Goal: Transaction & Acquisition: Purchase product/service

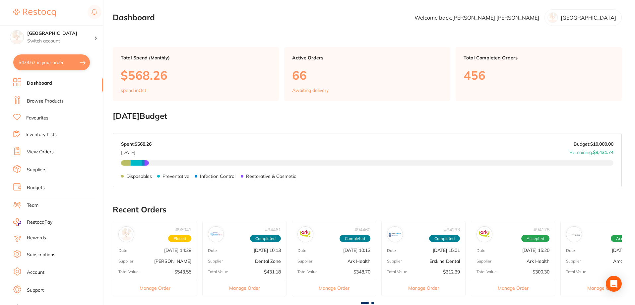
click at [48, 101] on link "Browse Products" at bounding box center [45, 101] width 37 height 7
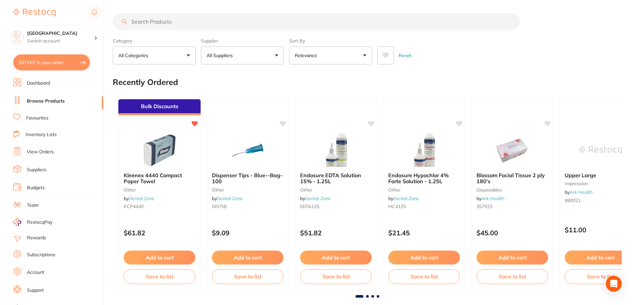
click at [179, 20] on input "search" at bounding box center [316, 21] width 407 height 17
click at [154, 22] on input "search" at bounding box center [316, 21] width 407 height 17
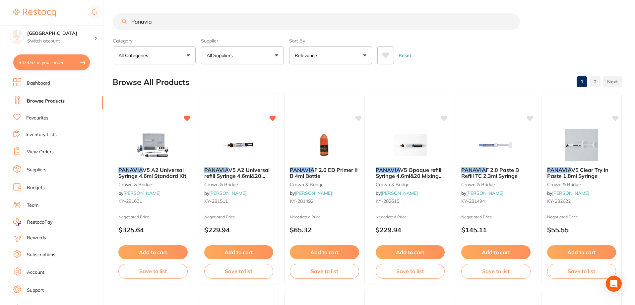
click at [245, 54] on button "All Suppliers" at bounding box center [242, 55] width 83 height 18
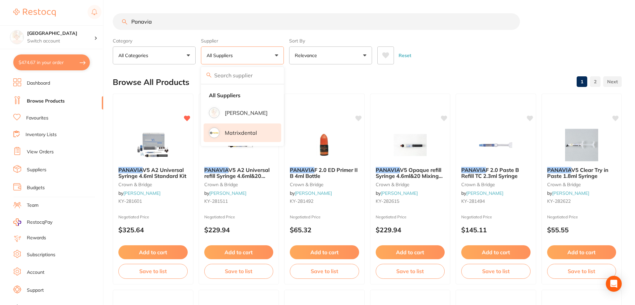
click at [240, 139] on li "Matrixdental" at bounding box center [243, 132] width 78 height 19
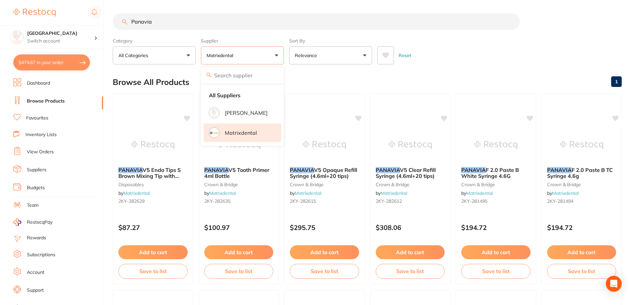
click at [466, 73] on div "Browse All Products 1" at bounding box center [367, 82] width 509 height 22
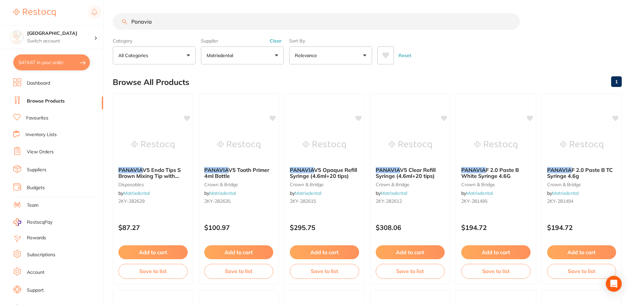
click at [175, 25] on input "Panavia" at bounding box center [316, 21] width 407 height 17
type input "P"
paste input "2KY-281601"
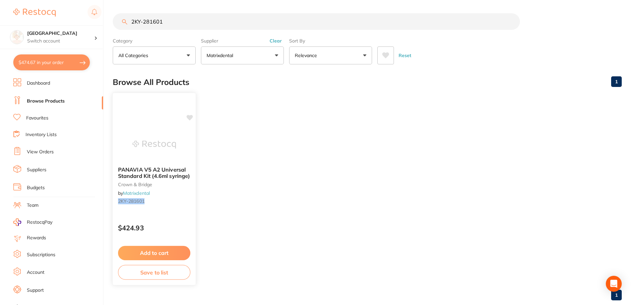
type input "2KY-281601"
click at [160, 248] on button "Add to cart" at bounding box center [154, 253] width 72 height 14
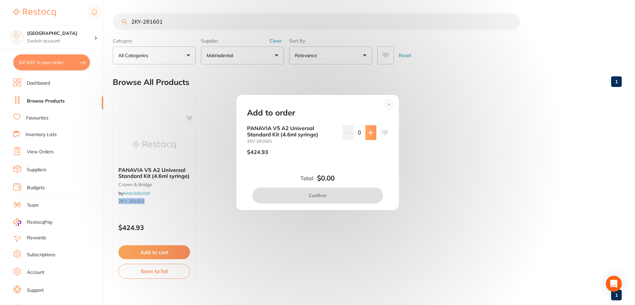
click at [366, 133] on button at bounding box center [371, 132] width 11 height 15
type input "1"
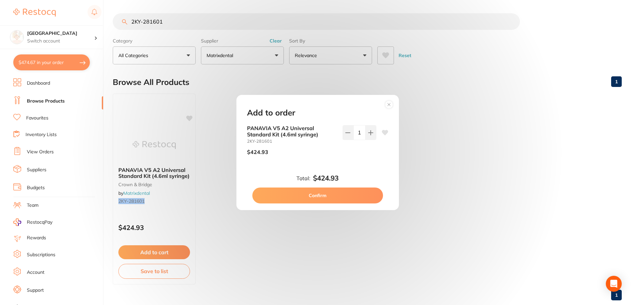
click at [330, 196] on button "Confirm" at bounding box center [318, 195] width 131 height 16
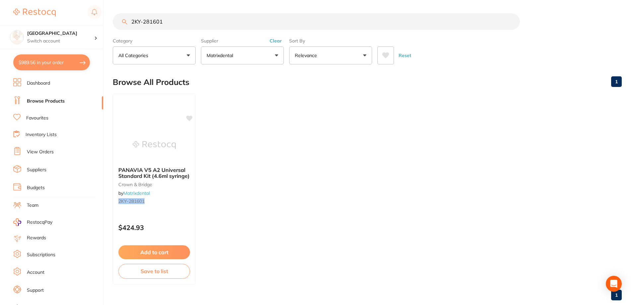
click at [104, 14] on div "$989.56 Katoomba Dental Centre Switch account [GEOGRAPHIC_DATA] $989.56 in your…" at bounding box center [317, 152] width 635 height 305
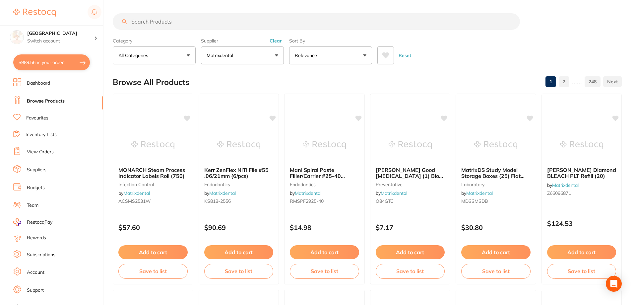
click at [237, 21] on input "search" at bounding box center [316, 21] width 407 height 17
click at [274, 40] on button "Clear" at bounding box center [276, 41] width 16 height 6
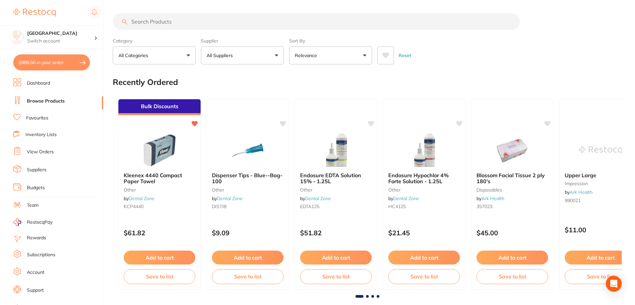
click at [203, 22] on input "search" at bounding box center [316, 21] width 407 height 17
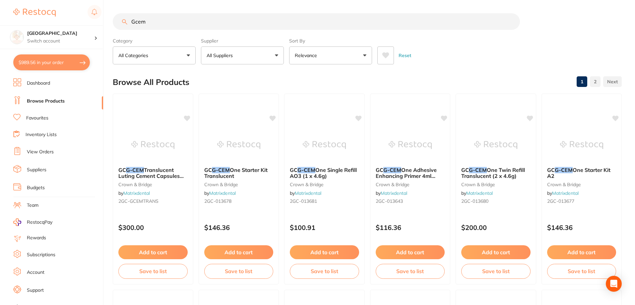
click at [389, 55] on icon at bounding box center [386, 55] width 7 height 6
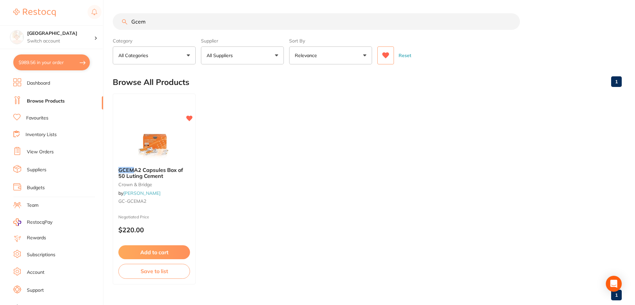
click at [165, 24] on input "Gcem" at bounding box center [316, 21] width 407 height 17
type input "Gcem A2"
click at [389, 53] on icon at bounding box center [385, 55] width 7 height 7
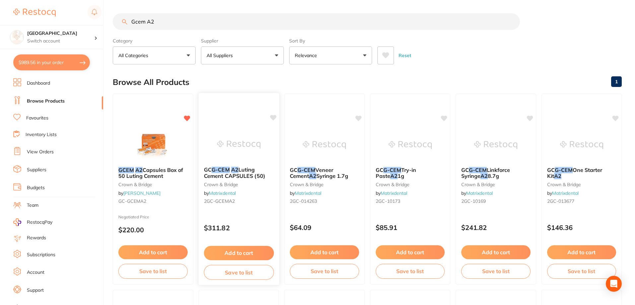
click at [236, 176] on span "Luting Cement CAPSULES (50)" at bounding box center [234, 172] width 61 height 13
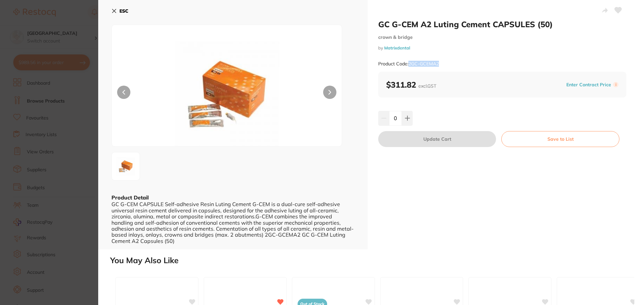
drag, startPoint x: 443, startPoint y: 63, endPoint x: 409, endPoint y: 62, distance: 33.5
click at [409, 62] on div "Product Code: 2GC-GCEMA2" at bounding box center [502, 64] width 248 height 16
copy small "2GC-GCEMA2"
click at [405, 115] on button at bounding box center [407, 118] width 11 height 15
type input "1"
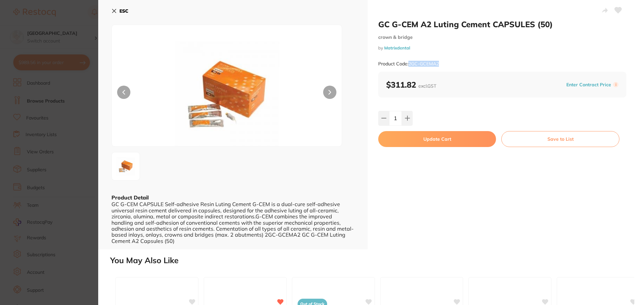
click at [422, 139] on button "Update Cart" at bounding box center [437, 139] width 118 height 16
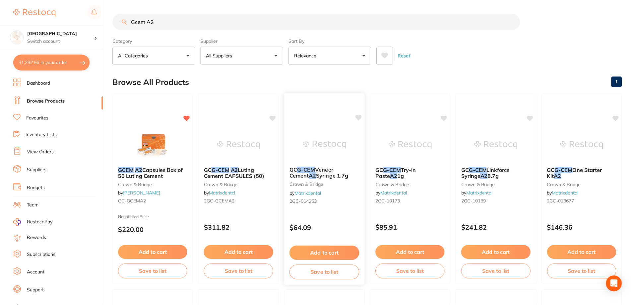
scroll to position [3, 0]
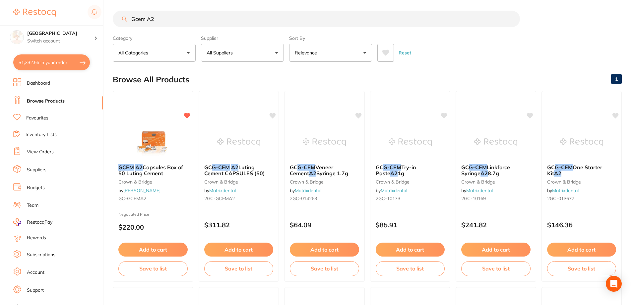
drag, startPoint x: 168, startPoint y: 18, endPoint x: 107, endPoint y: 6, distance: 62.2
click at [107, 6] on div "$1,332.56 Katoomba Dental Centre Switch account [GEOGRAPHIC_DATA] $1,332.56 in …" at bounding box center [317, 149] width 635 height 305
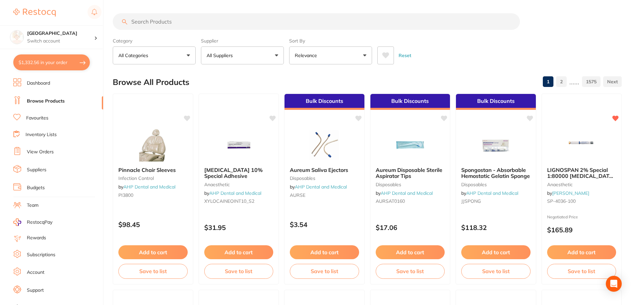
click at [224, 25] on input "search" at bounding box center [316, 21] width 407 height 17
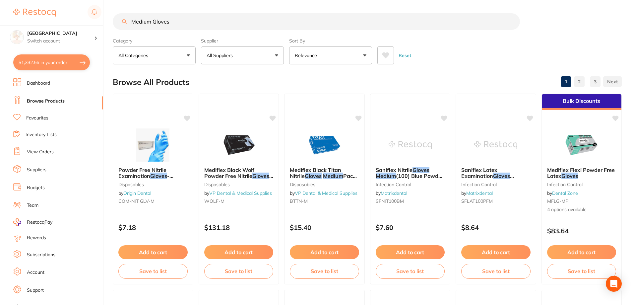
type input "Medium Gloves"
click at [390, 54] on button at bounding box center [386, 55] width 17 height 18
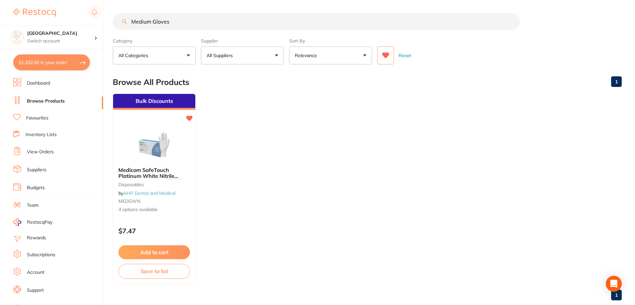
click at [146, 176] on span "Medicom SafeTouch Platinum White Nitrile Powder Free Exam" at bounding box center [148, 176] width 60 height 19
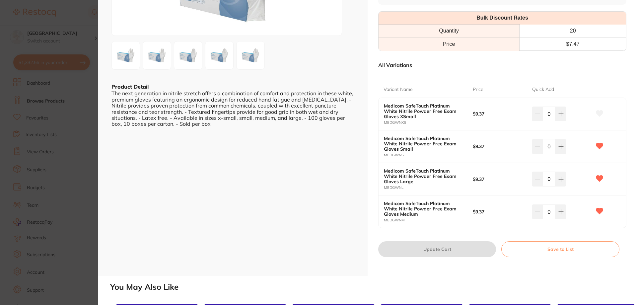
scroll to position [199, 0]
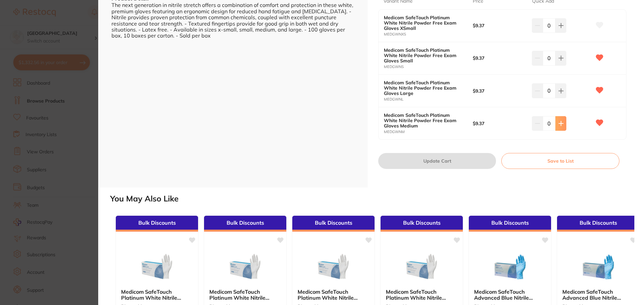
click at [560, 122] on icon at bounding box center [561, 123] width 4 height 4
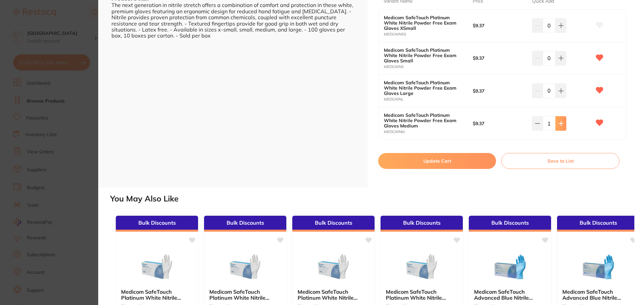
click at [560, 122] on icon at bounding box center [561, 123] width 4 height 4
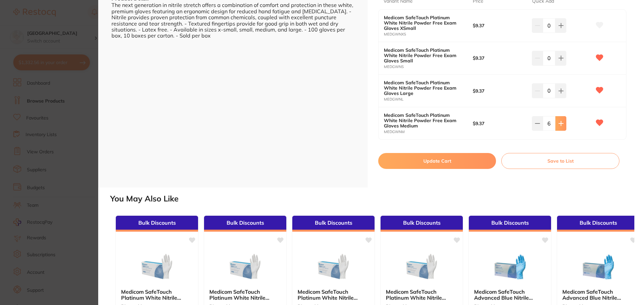
click at [560, 122] on icon at bounding box center [561, 123] width 4 height 4
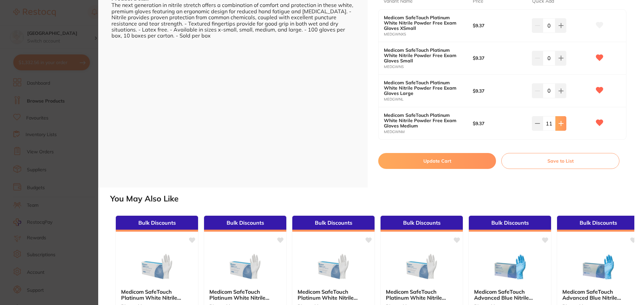
click at [560, 122] on icon at bounding box center [561, 123] width 4 height 4
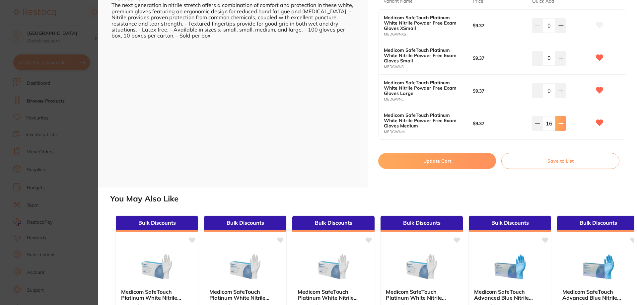
click at [560, 122] on icon at bounding box center [561, 123] width 4 height 4
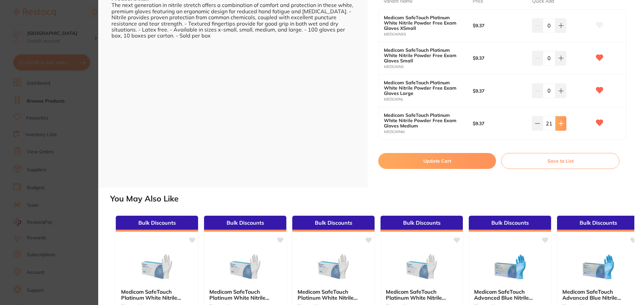
click at [560, 122] on icon at bounding box center [561, 123] width 4 height 4
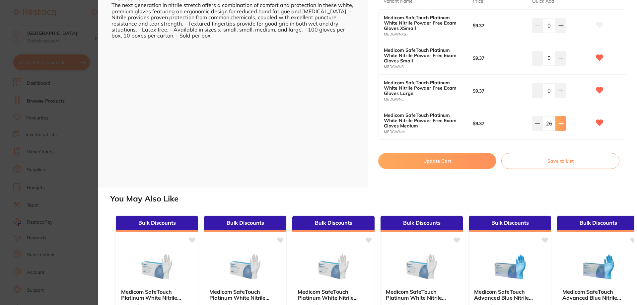
click at [560, 122] on icon at bounding box center [561, 123] width 4 height 4
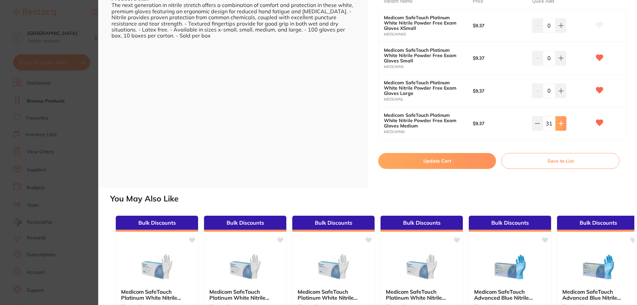
click at [560, 122] on icon at bounding box center [561, 123] width 4 height 4
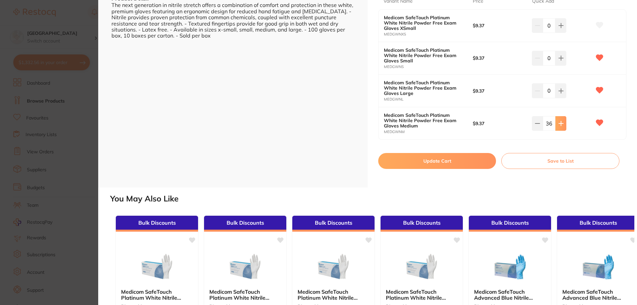
click at [560, 122] on icon at bounding box center [561, 123] width 4 height 4
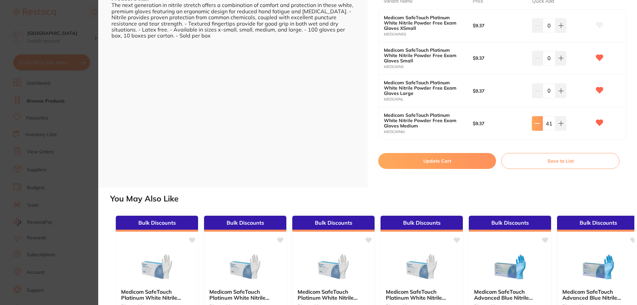
click at [539, 122] on icon at bounding box center [537, 123] width 5 height 5
type input "40"
click at [463, 161] on button "Update Cart" at bounding box center [437, 161] width 118 height 16
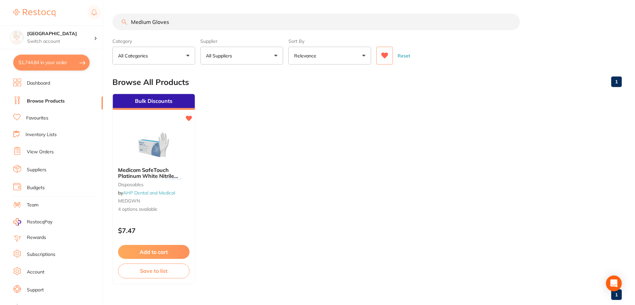
scroll to position [1, 0]
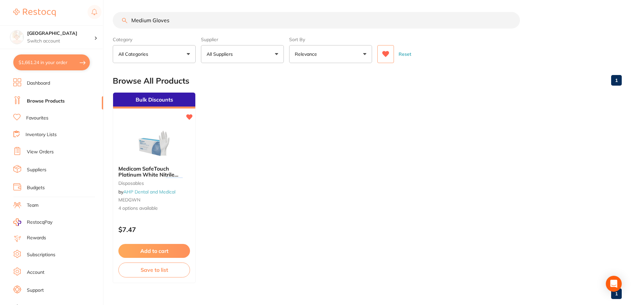
click at [189, 19] on input "Medium Gloves" at bounding box center [316, 20] width 407 height 17
drag, startPoint x: 189, startPoint y: 19, endPoint x: 98, endPoint y: 18, distance: 91.6
click at [99, 19] on div "$1,661.24 Katoomba Dental Centre Switch account [GEOGRAPHIC_DATA] $1,661.24 in …" at bounding box center [317, 151] width 635 height 305
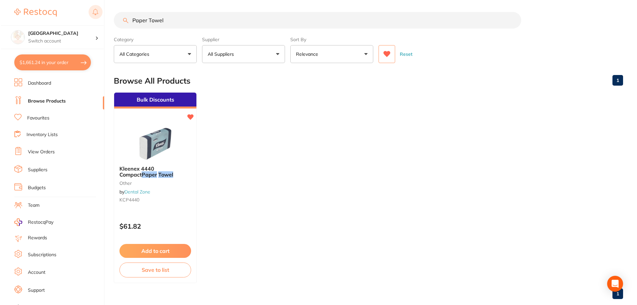
scroll to position [0, 0]
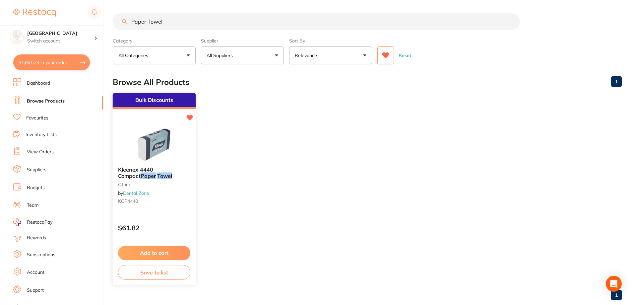
type input "Paper Towel"
click at [159, 143] on img at bounding box center [153, 145] width 43 height 34
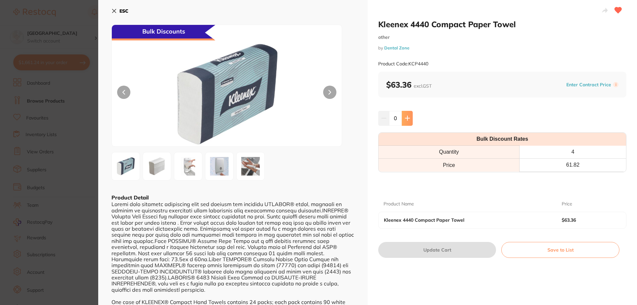
click at [408, 118] on icon at bounding box center [407, 118] width 4 height 4
type input "1"
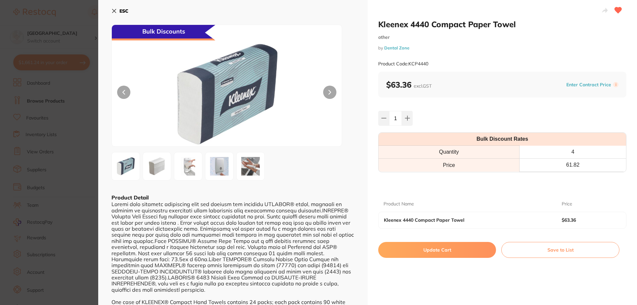
click at [449, 249] on button "Update Cart" at bounding box center [437, 250] width 118 height 16
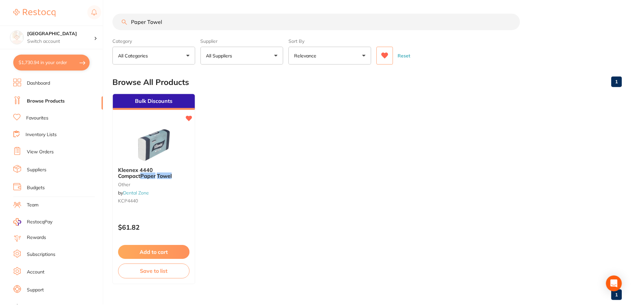
scroll to position [1, 0]
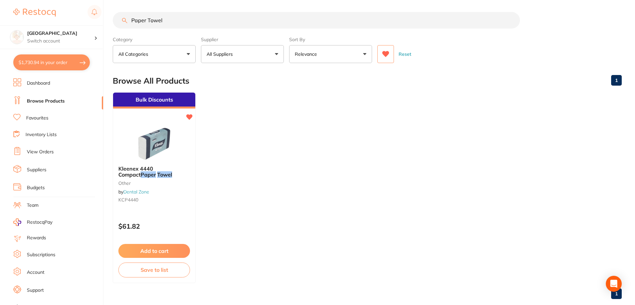
click at [46, 63] on button "$1,730.94 in your order" at bounding box center [51, 62] width 77 height 16
checkbox input "true"
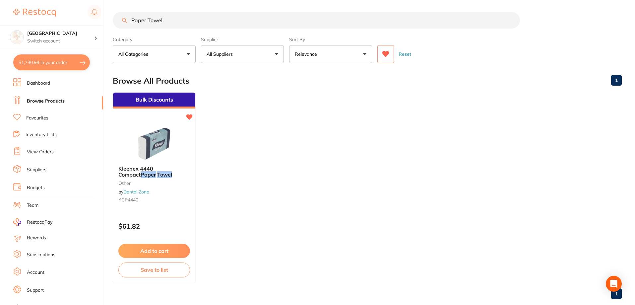
checkbox input "true"
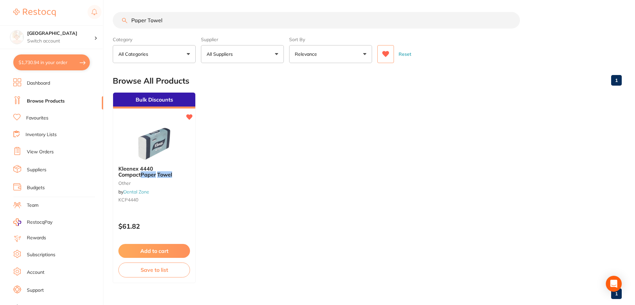
checkbox input "true"
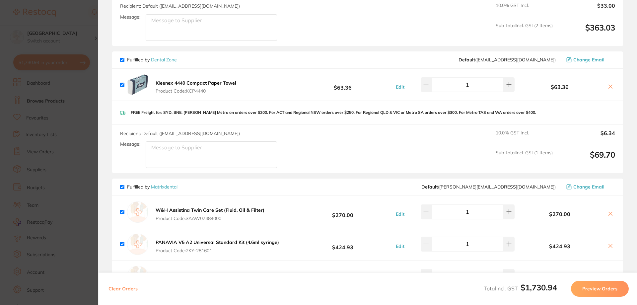
scroll to position [100, 0]
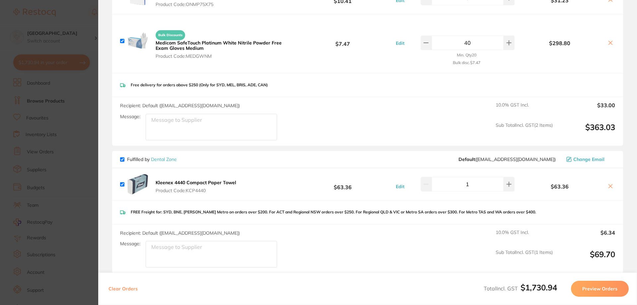
click at [63, 9] on section "Update RRP Set your pre negotiated price for this item. Item Agreed RRP (excl. …" at bounding box center [318, 152] width 637 height 305
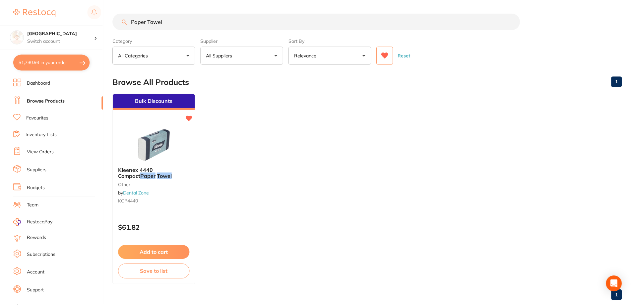
scroll to position [1, 0]
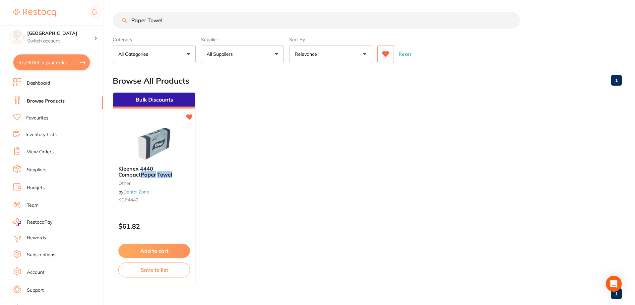
click at [384, 53] on icon at bounding box center [386, 54] width 7 height 6
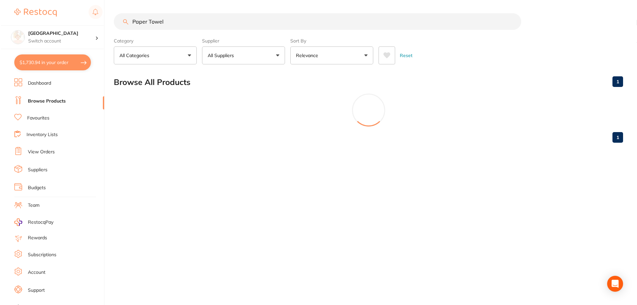
scroll to position [0, 0]
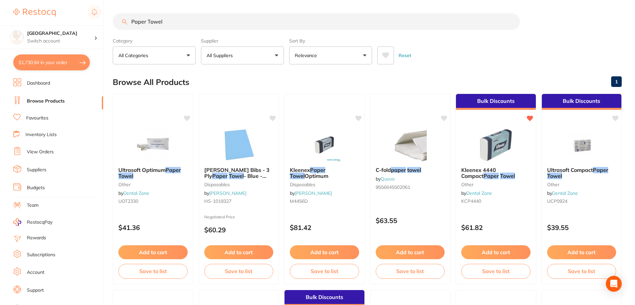
click at [217, 54] on p "All Suppliers" at bounding box center [221, 55] width 29 height 7
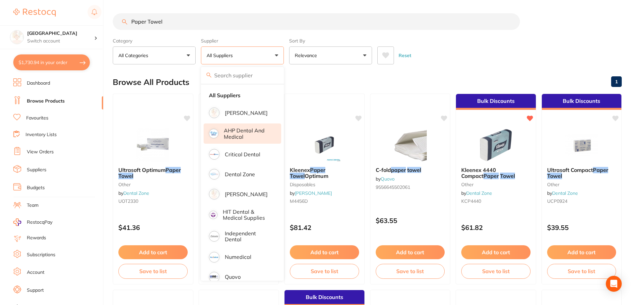
click at [263, 128] on p "AHP Dental and Medical" at bounding box center [248, 133] width 48 height 12
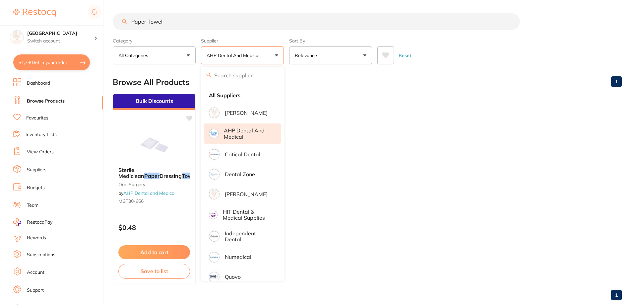
click at [423, 59] on div "Reset" at bounding box center [497, 52] width 239 height 23
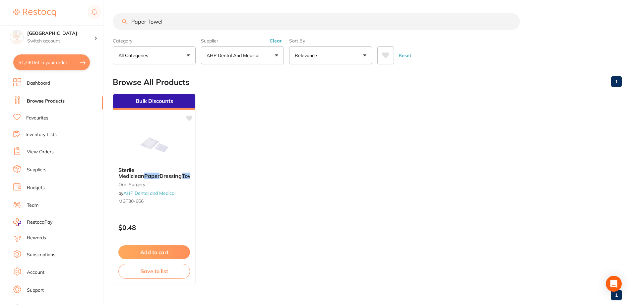
click at [279, 41] on button "Clear" at bounding box center [276, 41] width 16 height 6
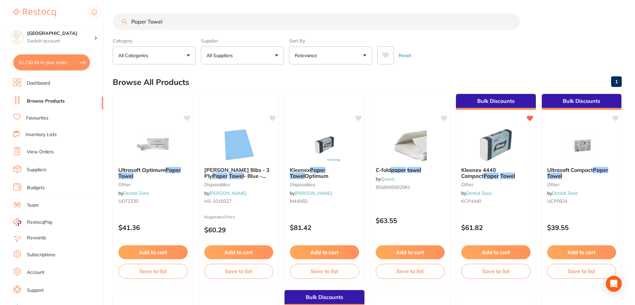
drag, startPoint x: 178, startPoint y: 19, endPoint x: 55, endPoint y: -2, distance: 125.2
click at [55, 0] on html "$1,730.94 Katoomba Dental Centre Switch account [GEOGRAPHIC_DATA] $1,730.94 in …" at bounding box center [317, 152] width 635 height 305
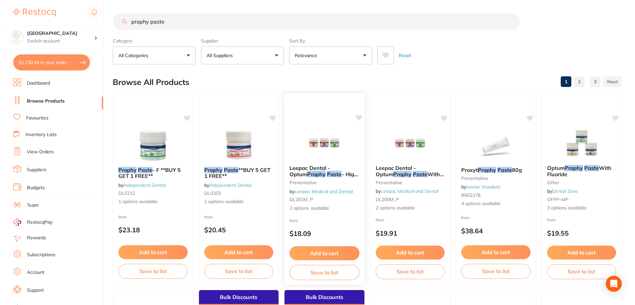
type input "prophy paste"
click at [319, 141] on img at bounding box center [324, 143] width 43 height 34
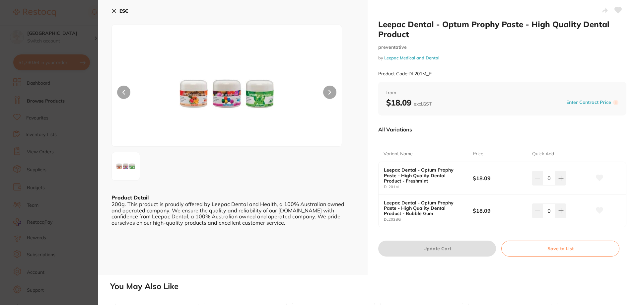
click at [114, 9] on icon at bounding box center [113, 10] width 5 height 5
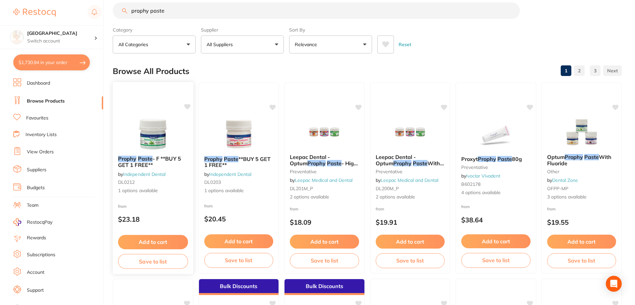
scroll to position [1, 0]
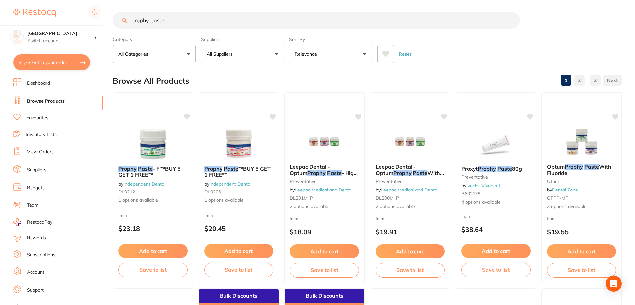
click at [50, 61] on button "$1,730.94 in your order" at bounding box center [51, 62] width 77 height 16
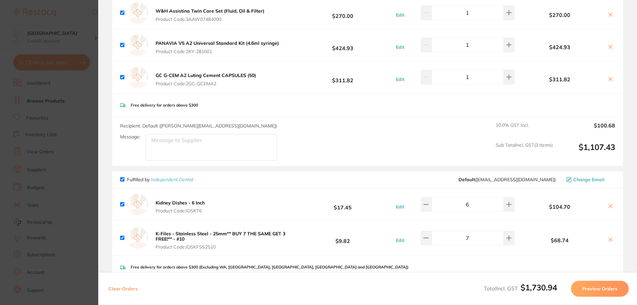
scroll to position [498, 0]
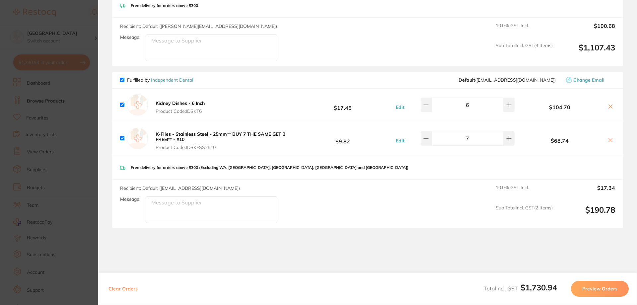
click at [88, 145] on section "Update RRP Set your pre negotiated price for this item. Item Agreed RRP (excl. …" at bounding box center [318, 152] width 637 height 305
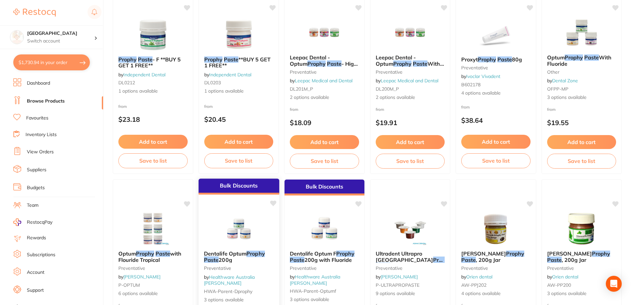
scroll to position [101, 0]
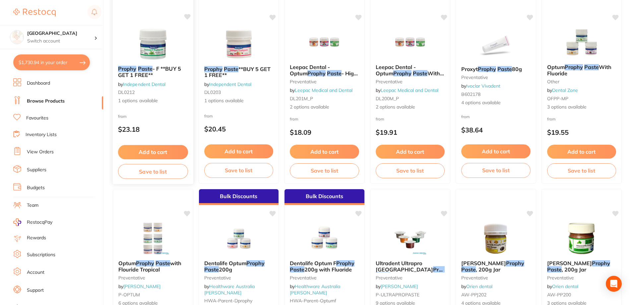
click at [149, 86] on link "Independent Dental" at bounding box center [144, 84] width 42 height 6
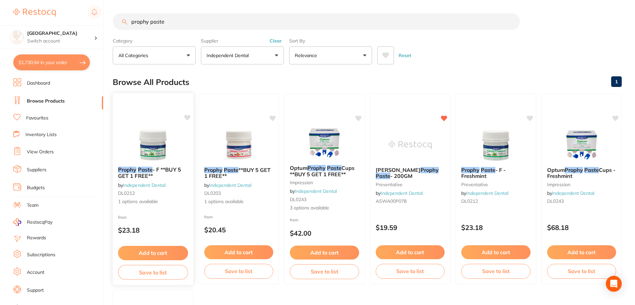
click at [153, 136] on img at bounding box center [152, 145] width 43 height 34
click at [159, 249] on button "Add to cart" at bounding box center [153, 253] width 70 height 14
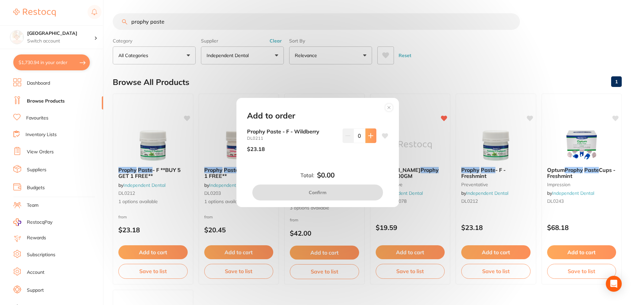
click at [368, 136] on icon at bounding box center [370, 135] width 5 height 5
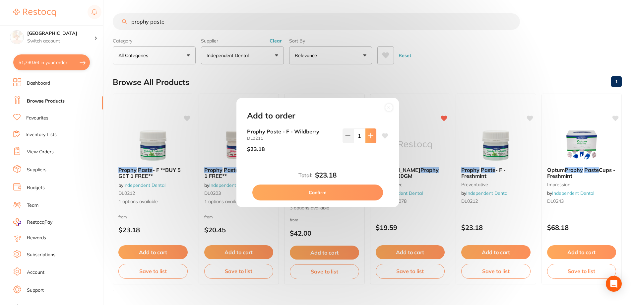
click at [368, 136] on icon at bounding box center [370, 135] width 5 height 5
type input "2"
click at [319, 198] on button "Confirm" at bounding box center [318, 192] width 131 height 16
checkbox input "false"
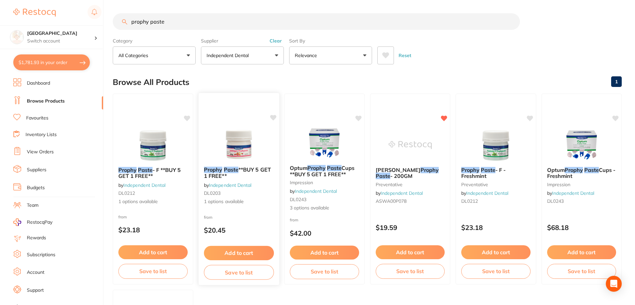
click at [257, 248] on button "Add to cart" at bounding box center [239, 253] width 70 height 14
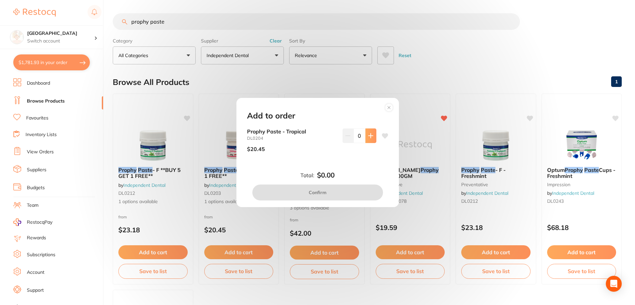
click at [368, 133] on icon at bounding box center [370, 135] width 5 height 5
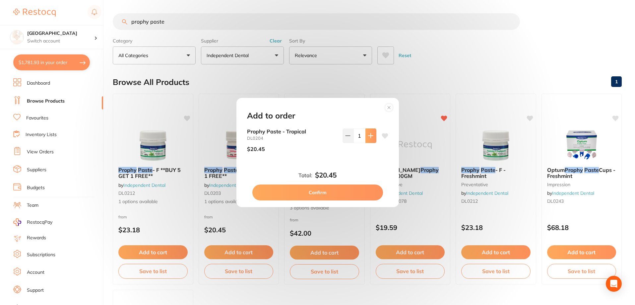
click at [368, 133] on icon at bounding box center [370, 135] width 5 height 5
type input "2"
click at [334, 190] on button "Confirm" at bounding box center [318, 192] width 131 height 16
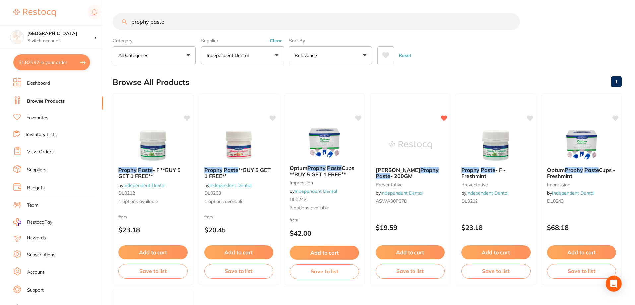
click at [38, 60] on button "$1,826.92 in your order" at bounding box center [51, 62] width 77 height 16
checkbox input "true"
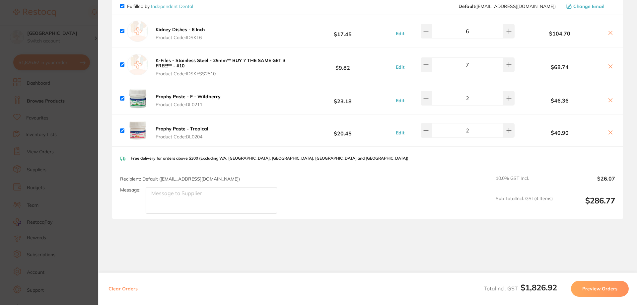
scroll to position [591, 0]
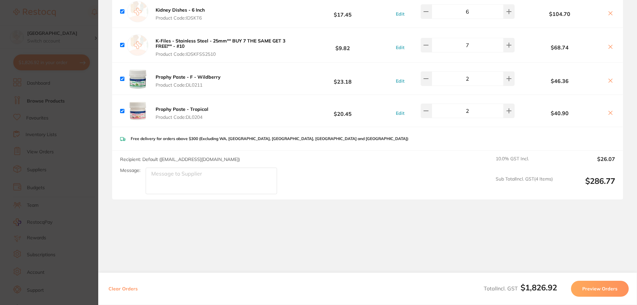
click at [87, 130] on section "Update RRP Set your pre negotiated price for this item. Item Agreed RRP (excl. …" at bounding box center [318, 152] width 637 height 305
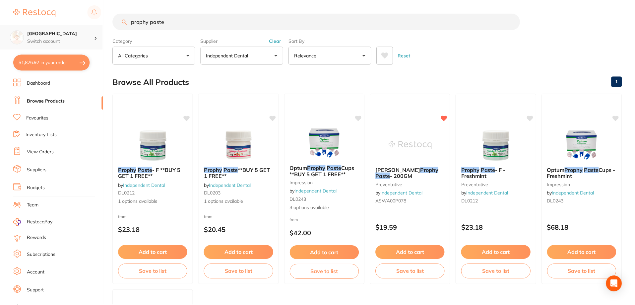
scroll to position [2, 0]
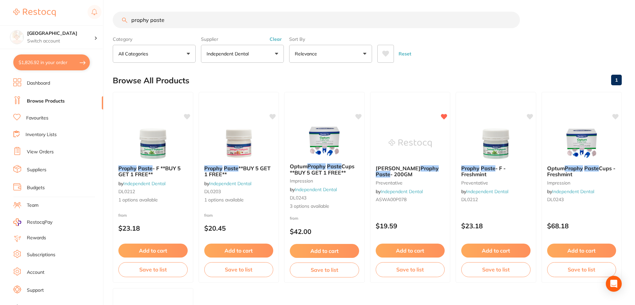
click at [29, 83] on link "Dashboard" at bounding box center [38, 83] width 23 height 7
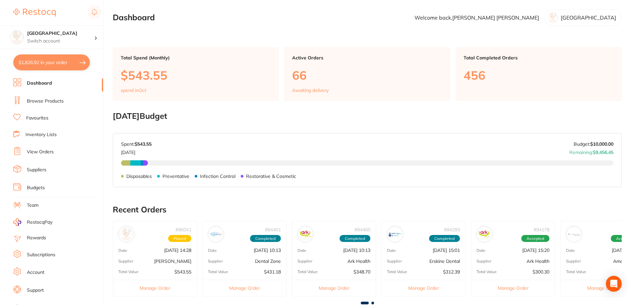
click at [41, 100] on link "Browse Products" at bounding box center [45, 101] width 37 height 7
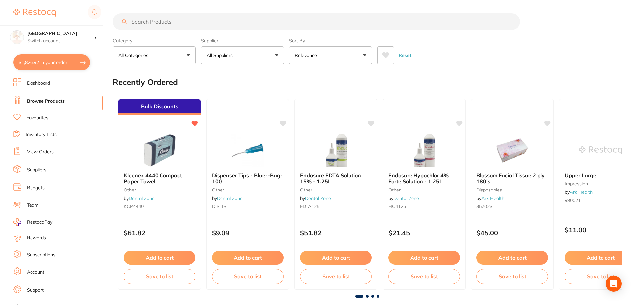
scroll to position [398, 0]
click at [172, 22] on input "search" at bounding box center [316, 21] width 407 height 17
click at [203, 23] on input "search" at bounding box center [316, 21] width 407 height 17
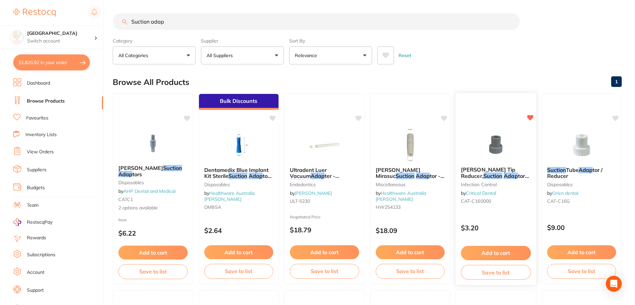
type input "Suction adap"
click at [493, 140] on img at bounding box center [495, 145] width 43 height 34
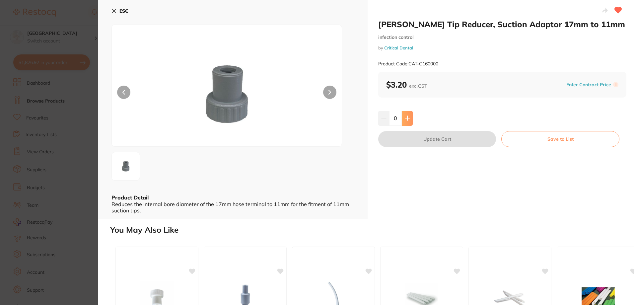
click at [407, 117] on icon at bounding box center [407, 117] width 5 height 5
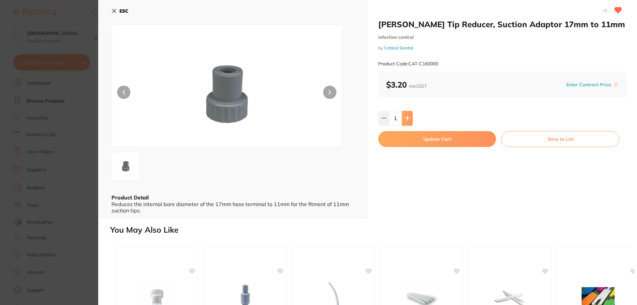
click at [407, 117] on icon at bounding box center [407, 117] width 5 height 5
click at [379, 118] on button at bounding box center [383, 118] width 11 height 15
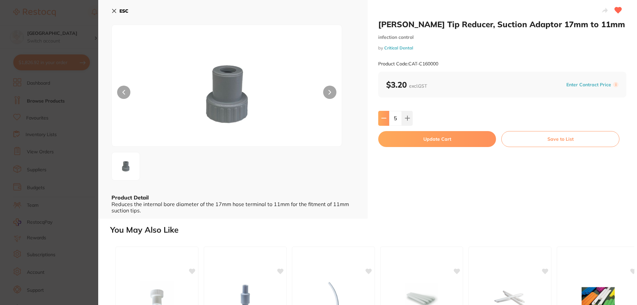
type input "4"
click at [434, 139] on button "Update Cart" at bounding box center [437, 139] width 118 height 16
checkbox input "false"
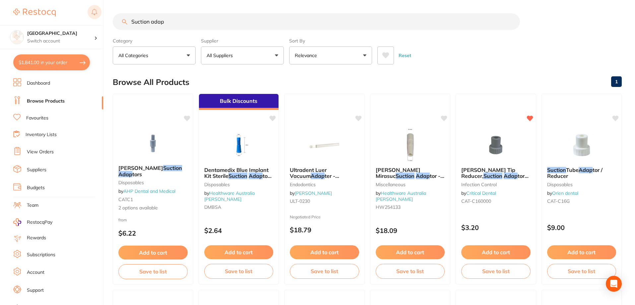
drag, startPoint x: 194, startPoint y: 21, endPoint x: 93, endPoint y: 7, distance: 102.5
click at [93, 7] on div "$1,841.00 Katoomba Dental Centre Switch account Katoomba Dental Centre $1,841.0…" at bounding box center [317, 152] width 635 height 305
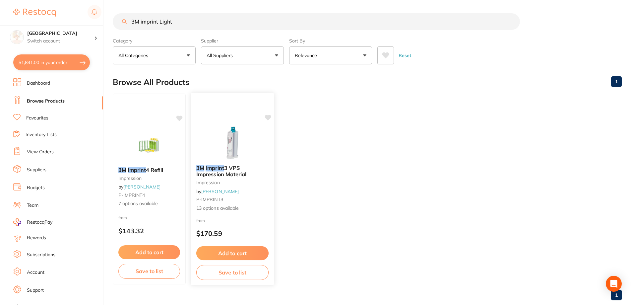
click at [208, 169] on em "Imprint" at bounding box center [215, 168] width 19 height 7
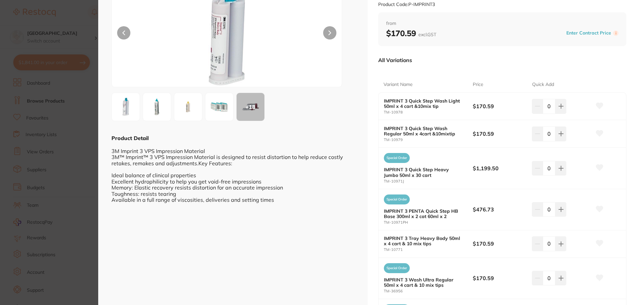
scroll to position [41, 0]
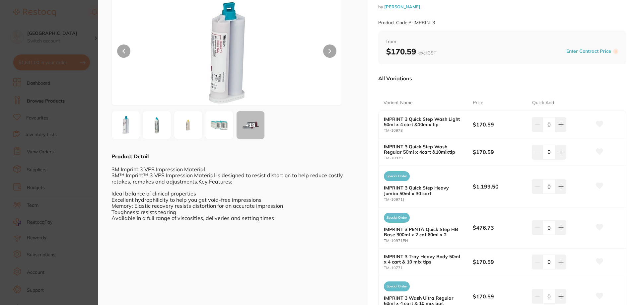
click at [186, 122] on img at bounding box center [188, 125] width 24 height 24
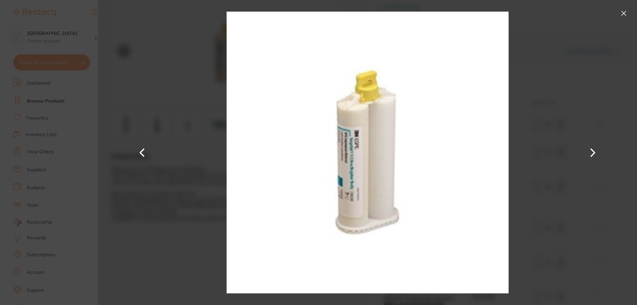
click at [625, 10] on button at bounding box center [623, 13] width 11 height 11
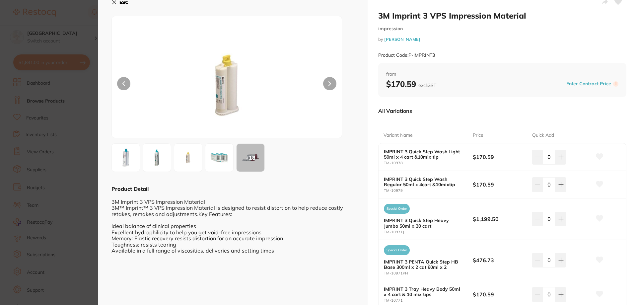
scroll to position [0, 0]
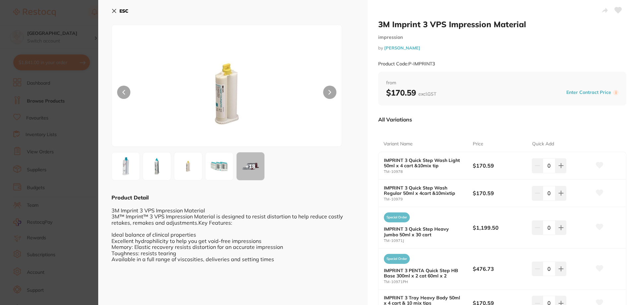
click at [69, 24] on section "3M Imprint 3 VPS Impression Material impression by Adam Dental Product Code: P-…" at bounding box center [318, 152] width 637 height 305
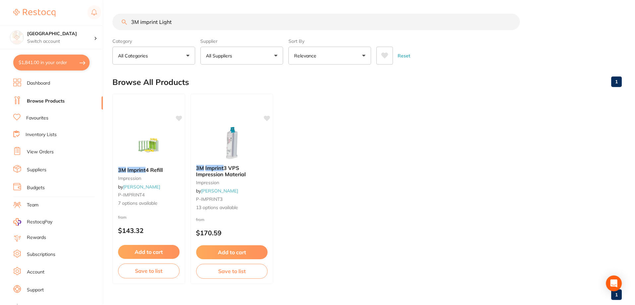
scroll to position [7, 0]
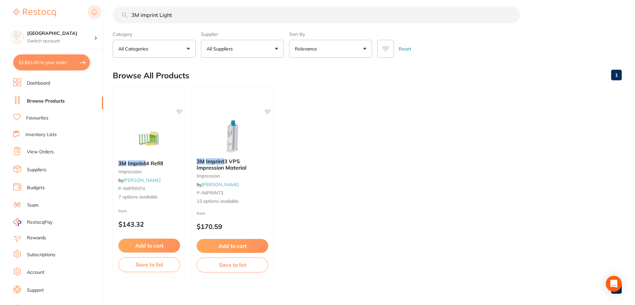
drag, startPoint x: 128, startPoint y: 12, endPoint x: 98, endPoint y: 6, distance: 30.8
click at [111, 11] on div "$1,841.00 Katoomba Dental Centre Switch account Katoomba Dental Centre $1,841.0…" at bounding box center [317, 145] width 635 height 305
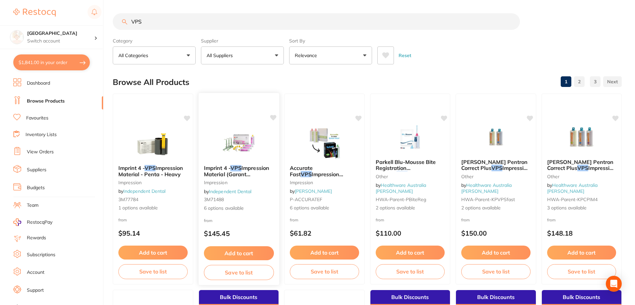
click at [248, 160] on div "Imprint 4 - VPS Impression Material (Garant Cartridge) impression by Independen…" at bounding box center [238, 188] width 81 height 57
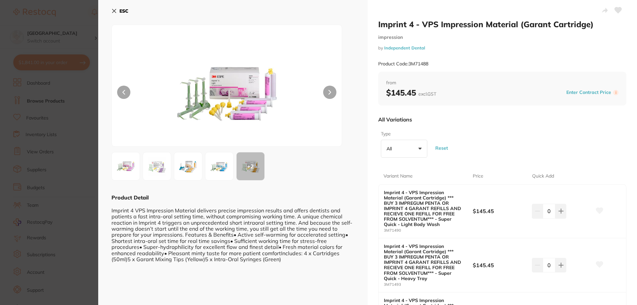
click at [245, 77] on img at bounding box center [227, 93] width 138 height 105
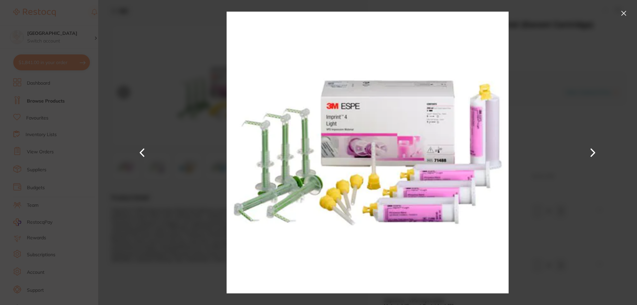
click at [408, 208] on img at bounding box center [368, 152] width 282 height 305
click at [624, 10] on button at bounding box center [623, 13] width 11 height 11
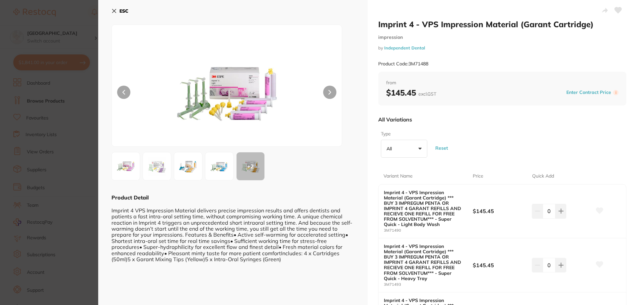
click at [150, 164] on img at bounding box center [157, 166] width 24 height 24
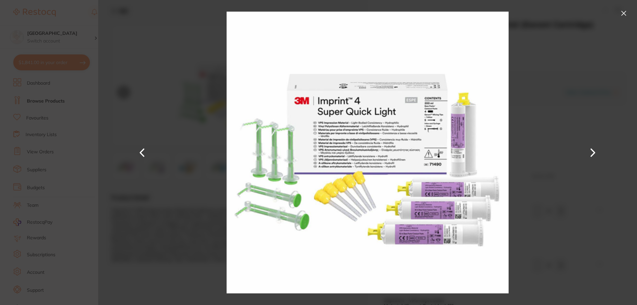
click at [138, 151] on button at bounding box center [142, 152] width 16 height 153
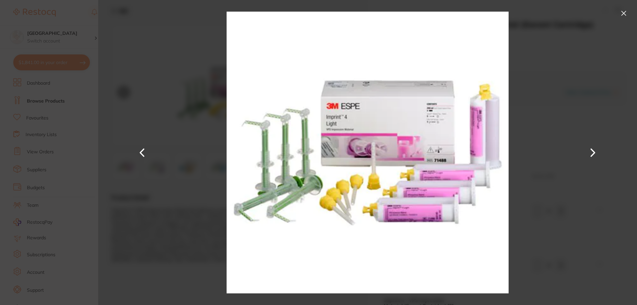
click at [626, 12] on button at bounding box center [623, 13] width 11 height 11
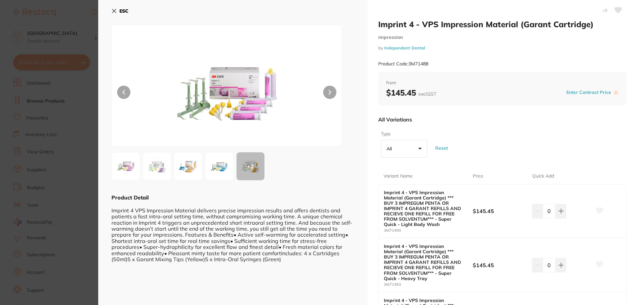
click at [613, 8] on button at bounding box center [618, 11] width 17 height 17
click at [114, 11] on icon at bounding box center [114, 11] width 4 height 4
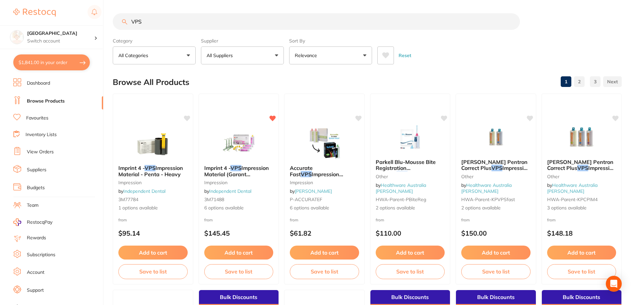
click at [180, 23] on input "VPS" at bounding box center [316, 21] width 407 height 17
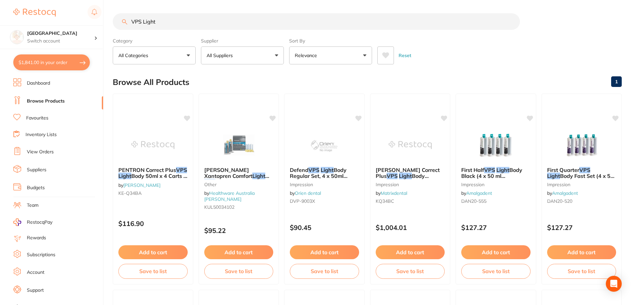
drag, startPoint x: 163, startPoint y: 23, endPoint x: 144, endPoint y: 21, distance: 19.1
click at [144, 21] on input "VPS Light" at bounding box center [316, 21] width 407 height 17
type input "VPS"
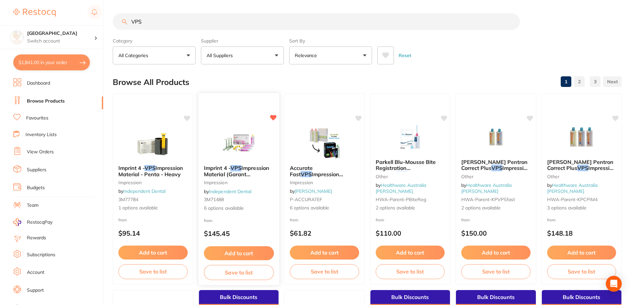
click at [234, 251] on button "Add to cart" at bounding box center [239, 253] width 70 height 14
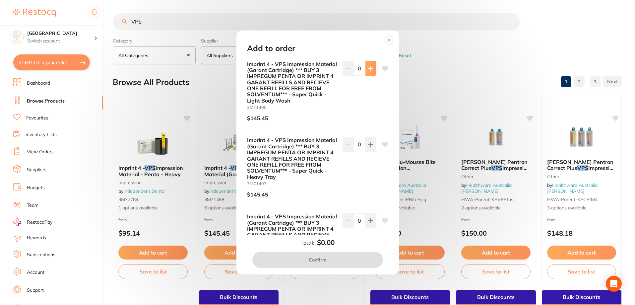
click at [373, 68] on button at bounding box center [371, 68] width 11 height 15
type input "1"
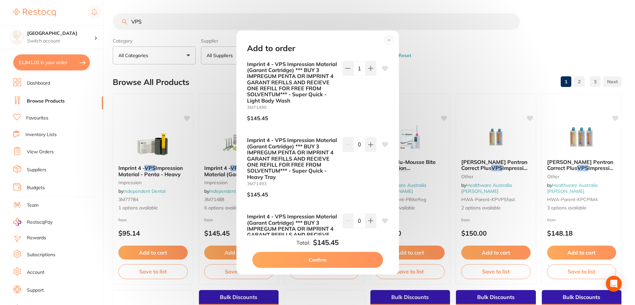
click at [316, 253] on button "Confirm" at bounding box center [318, 260] width 131 height 16
checkbox input "false"
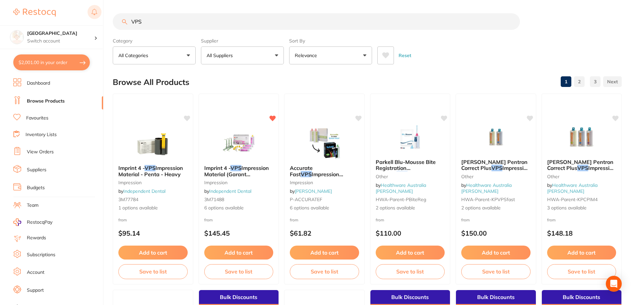
drag, startPoint x: 149, startPoint y: 21, endPoint x: 88, endPoint y: 11, distance: 62.1
click at [88, 11] on div "$2,001.00 Katoomba Dental Centre Switch account Katoomba Dental Centre $2,001.0…" at bounding box center [317, 152] width 635 height 305
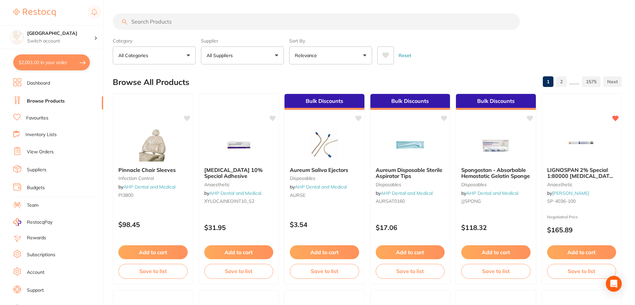
click at [187, 24] on input "search" at bounding box center [316, 21] width 407 height 17
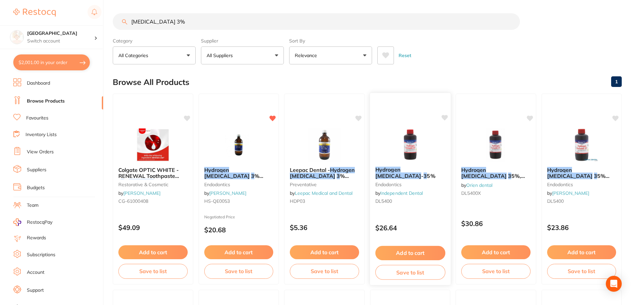
type input "Hydrogen Peroxide 3%"
click at [413, 148] on img at bounding box center [410, 145] width 43 height 34
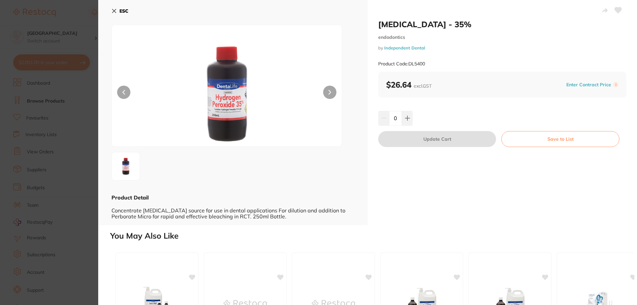
click at [118, 9] on button "ESC" at bounding box center [119, 10] width 17 height 11
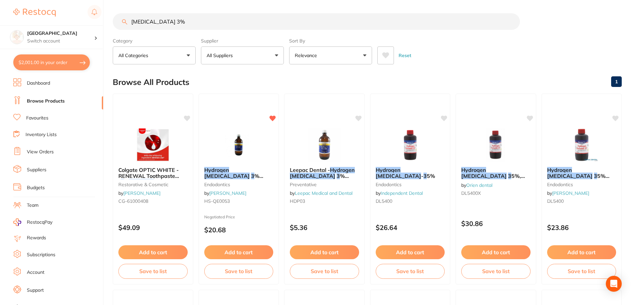
drag, startPoint x: 206, startPoint y: 25, endPoint x: 102, endPoint y: 19, distance: 104.0
click at [102, 21] on div "$2,001.00 Katoomba Dental Centre Switch account Katoomba Dental Centre $2,001.0…" at bounding box center [317, 152] width 635 height 305
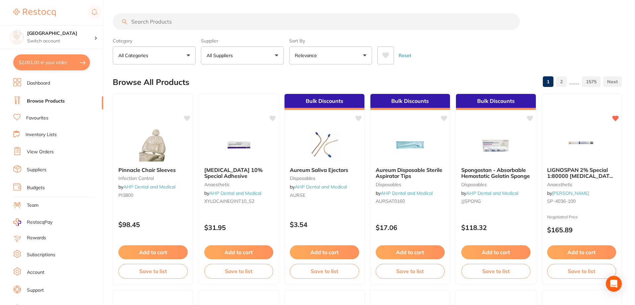
click at [39, 57] on button "$2,001.00 in your order" at bounding box center [51, 62] width 77 height 16
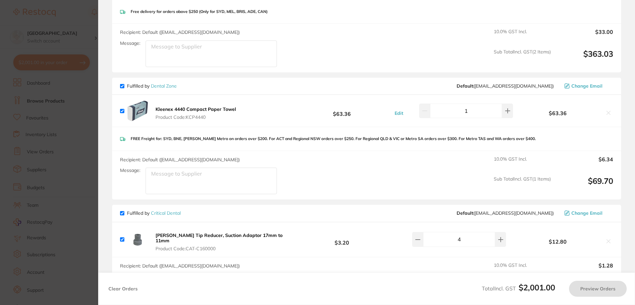
checkbox input "true"
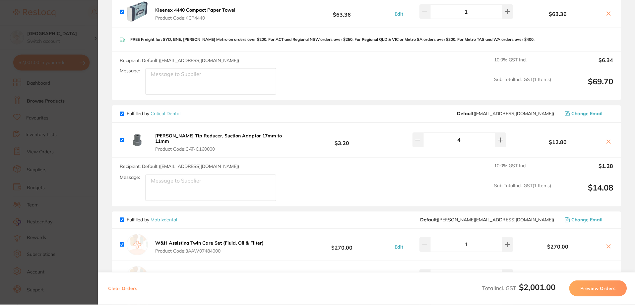
scroll to position [372, 0]
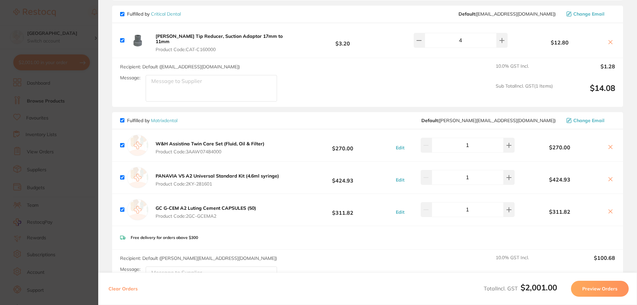
click at [168, 117] on link "Matrixdental" at bounding box center [164, 120] width 27 height 6
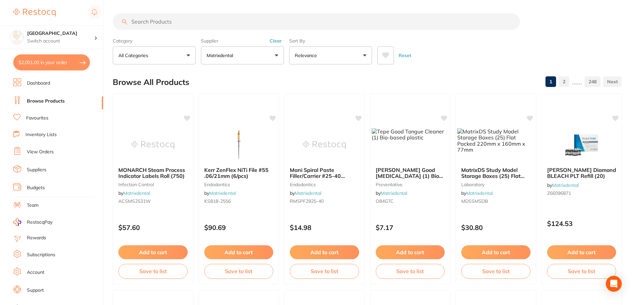
click at [213, 18] on input "search" at bounding box center [316, 21] width 407 height 17
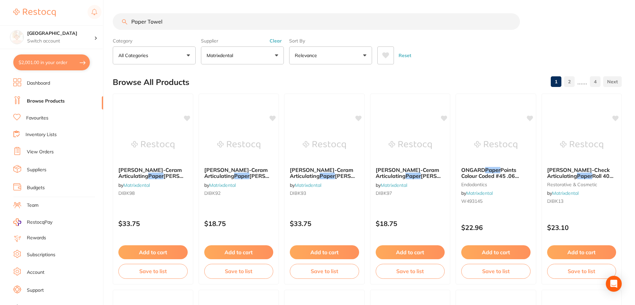
type input "Paper Towel"
drag, startPoint x: 165, startPoint y: 20, endPoint x: 111, endPoint y: 11, distance: 54.4
click at [111, 11] on div "$2,001.00 Katoomba Dental Centre Switch account Katoomba Dental Centre $2,001.0…" at bounding box center [317, 152] width 635 height 305
click at [278, 41] on button "Clear" at bounding box center [276, 41] width 16 height 6
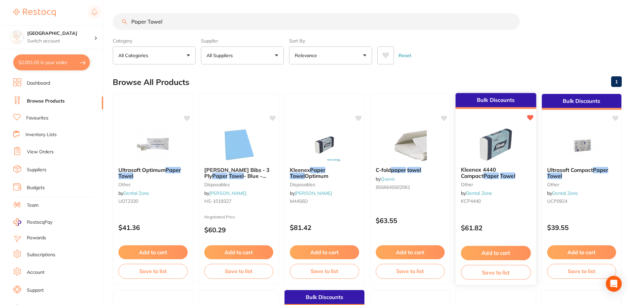
click at [490, 148] on img at bounding box center [495, 145] width 43 height 34
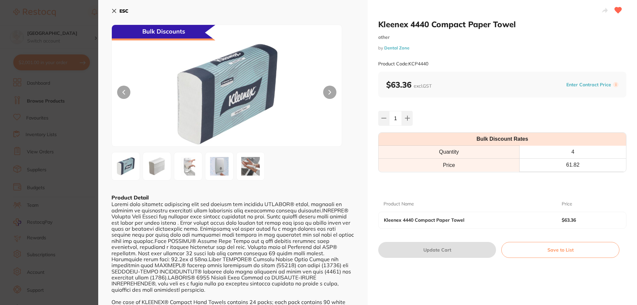
click at [112, 9] on icon at bounding box center [114, 11] width 4 height 4
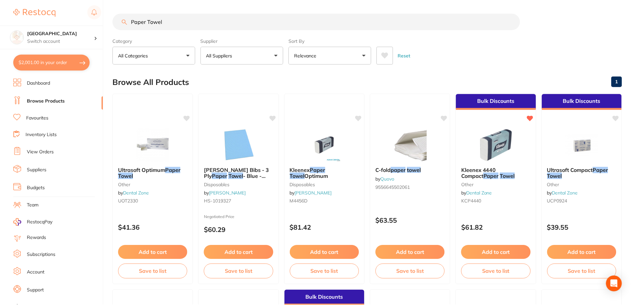
scroll to position [2, 0]
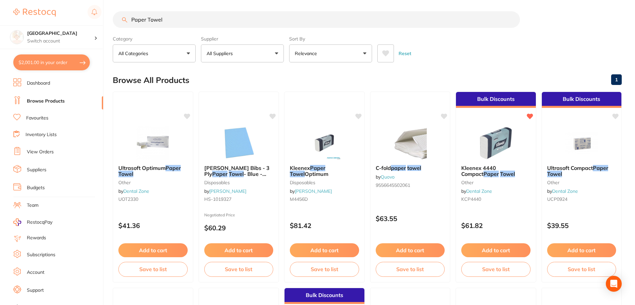
click at [30, 61] on button "$2,001.00 in your order" at bounding box center [51, 62] width 77 height 16
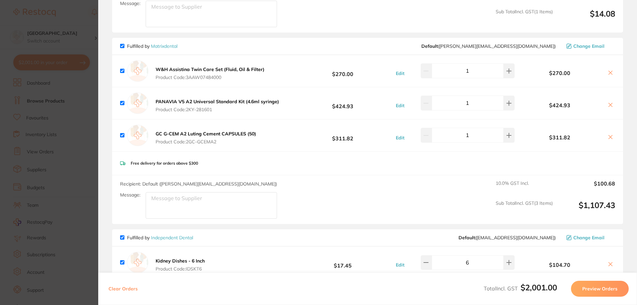
scroll to position [441, 0]
